Goal: Transaction & Acquisition: Purchase product/service

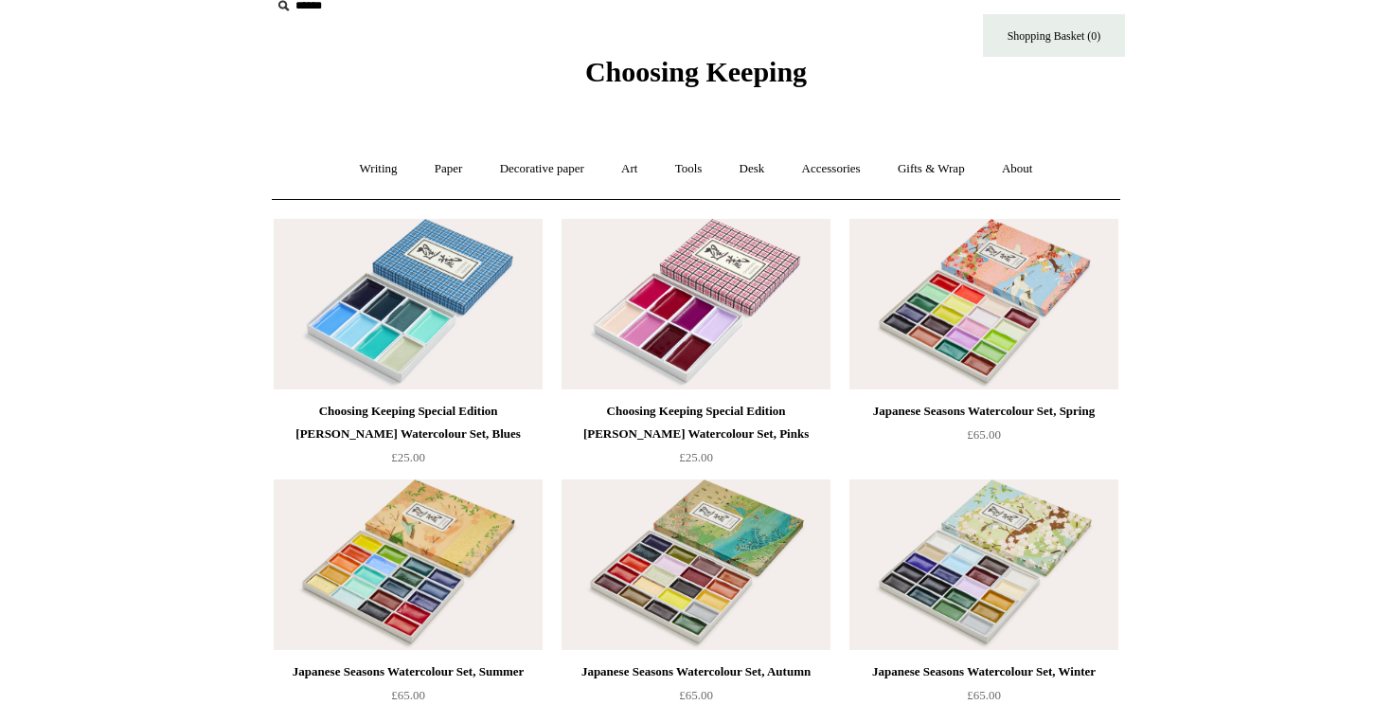
scroll to position [39, 0]
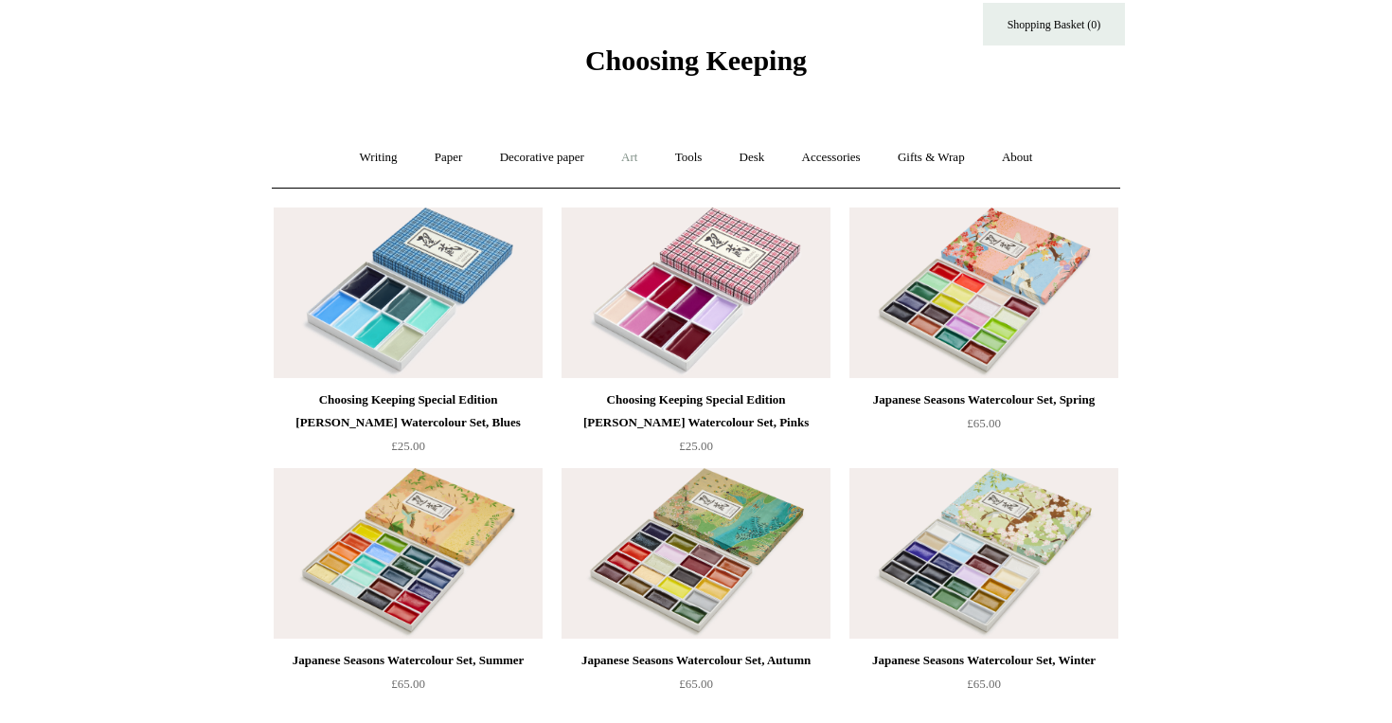
click at [634, 156] on link "Art +" at bounding box center [629, 158] width 50 height 50
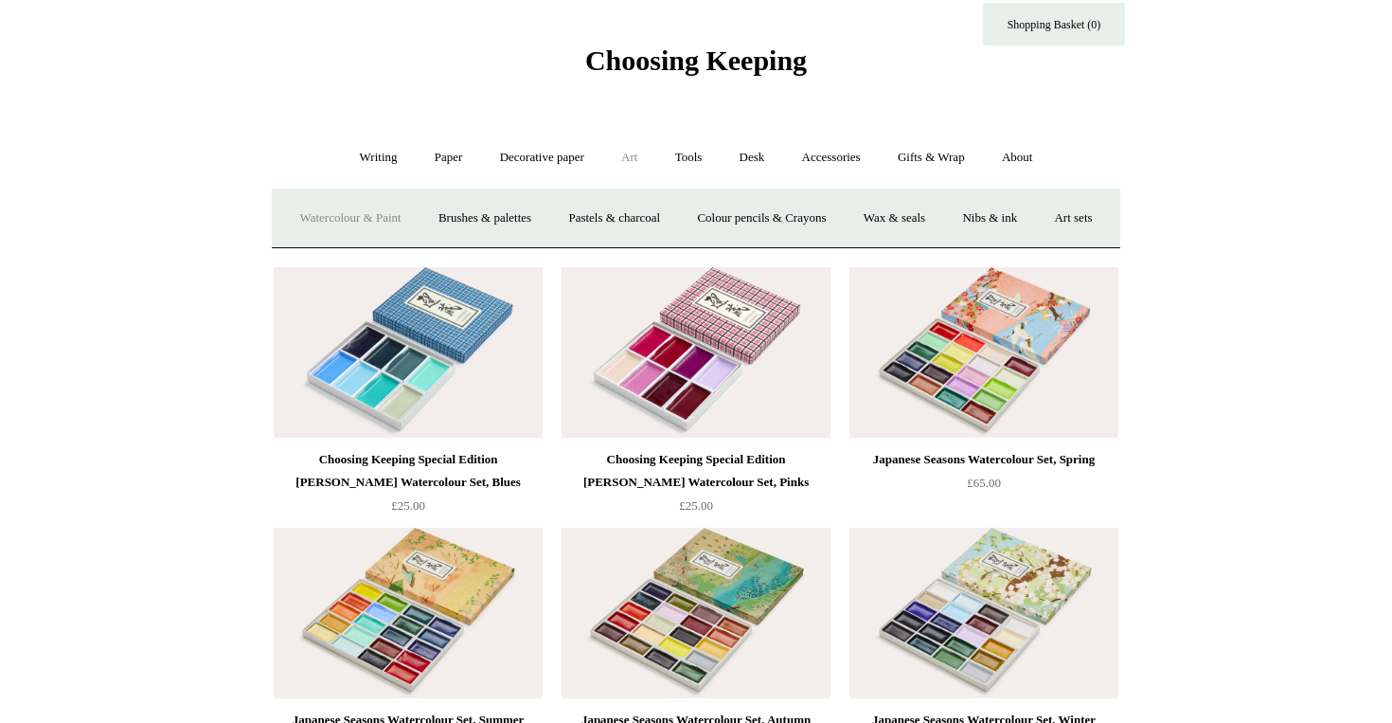
click at [408, 211] on link "Watercolour & Paint" at bounding box center [349, 218] width 135 height 50
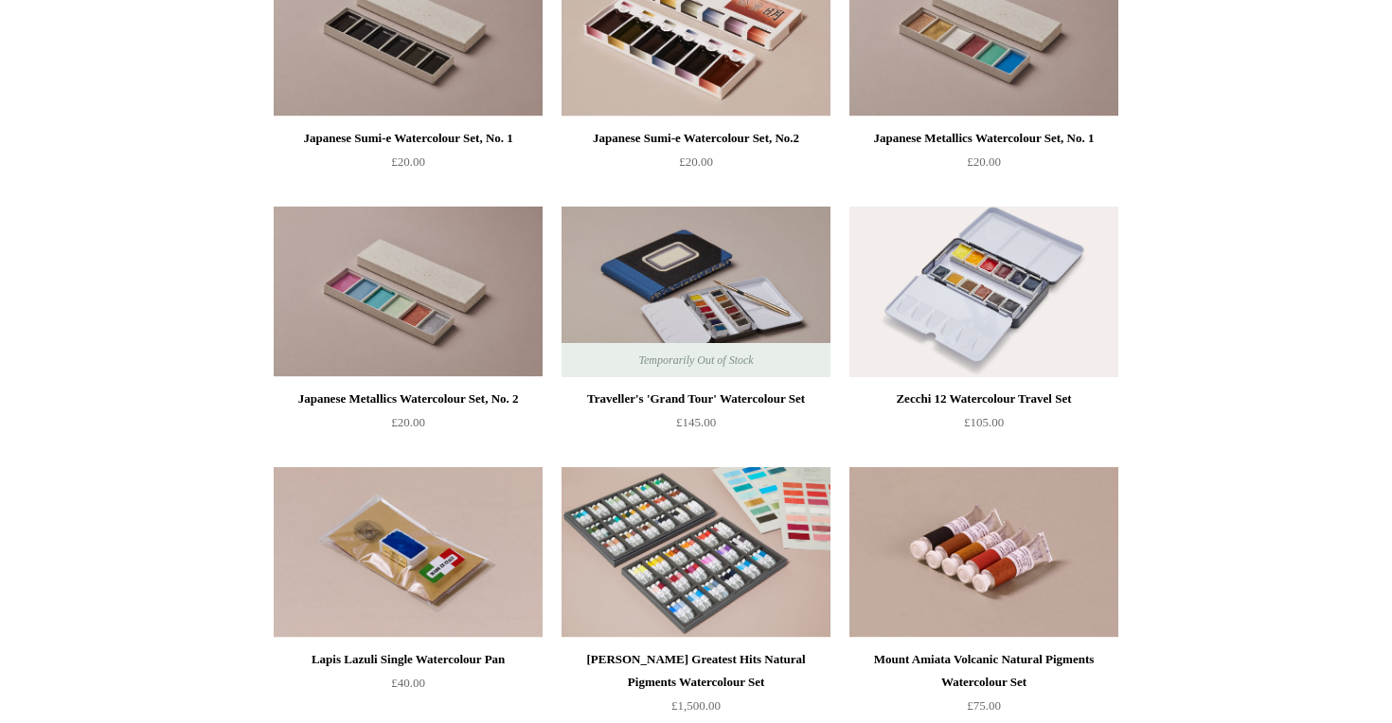
scroll to position [2914, 0]
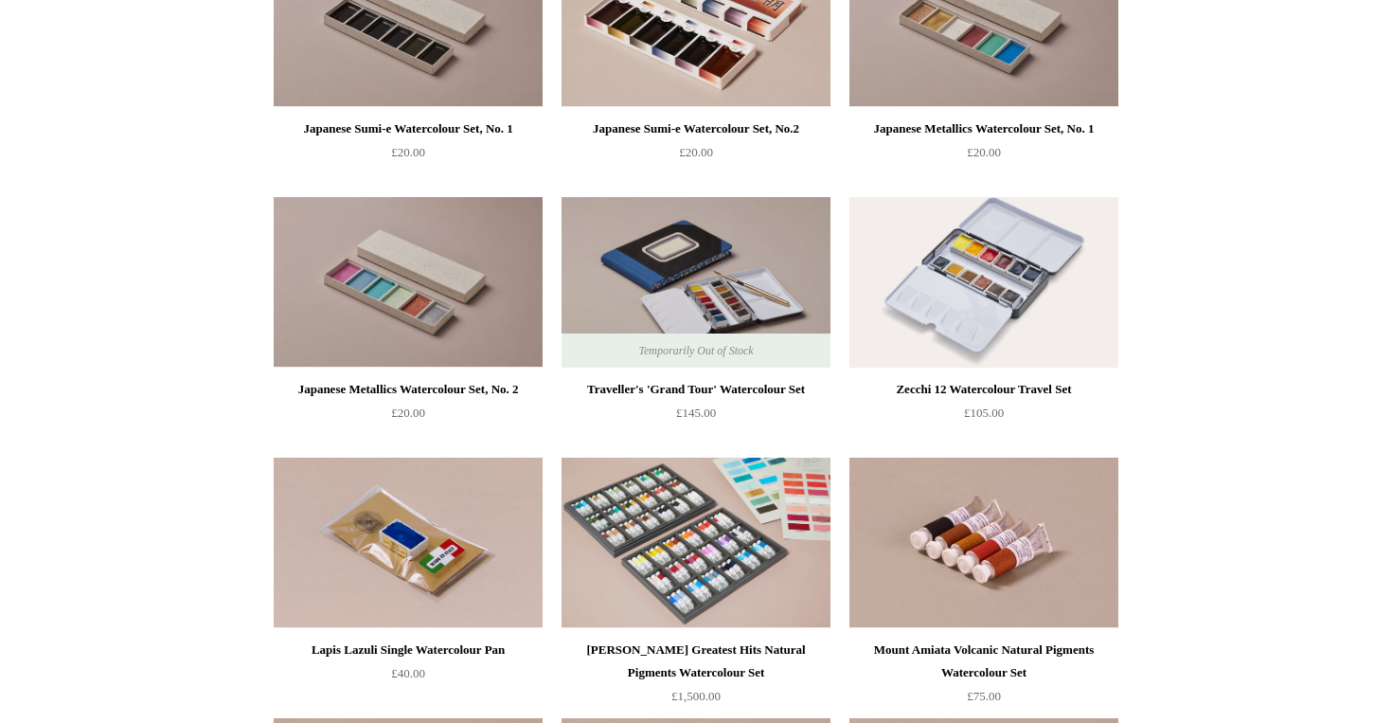
click at [1060, 386] on div "Zecchi 12 Watercolour Travel Set" at bounding box center [984, 389] width 260 height 23
